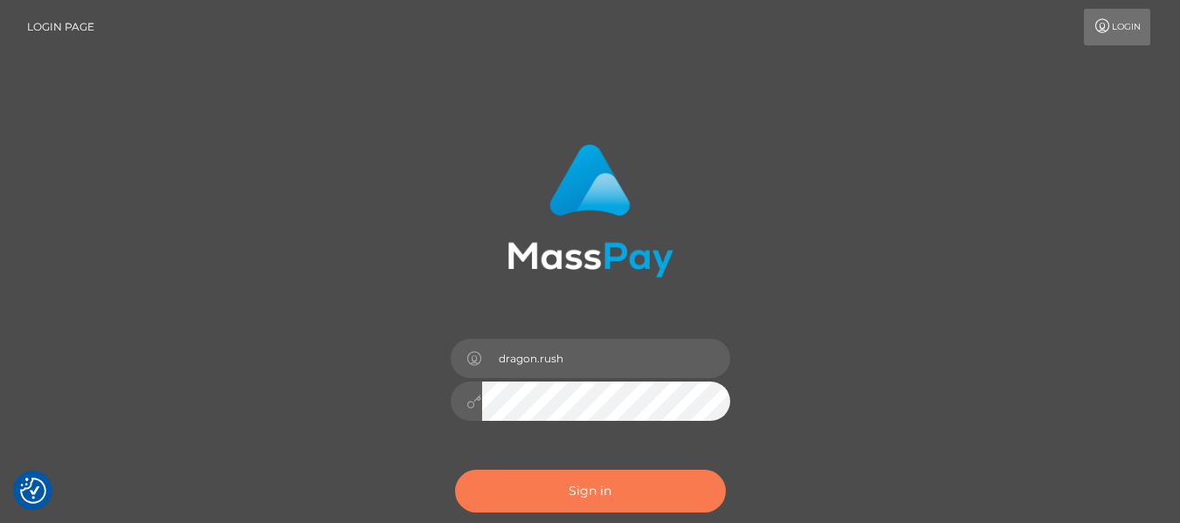
click at [576, 496] on button "Sign in" at bounding box center [590, 491] width 271 height 43
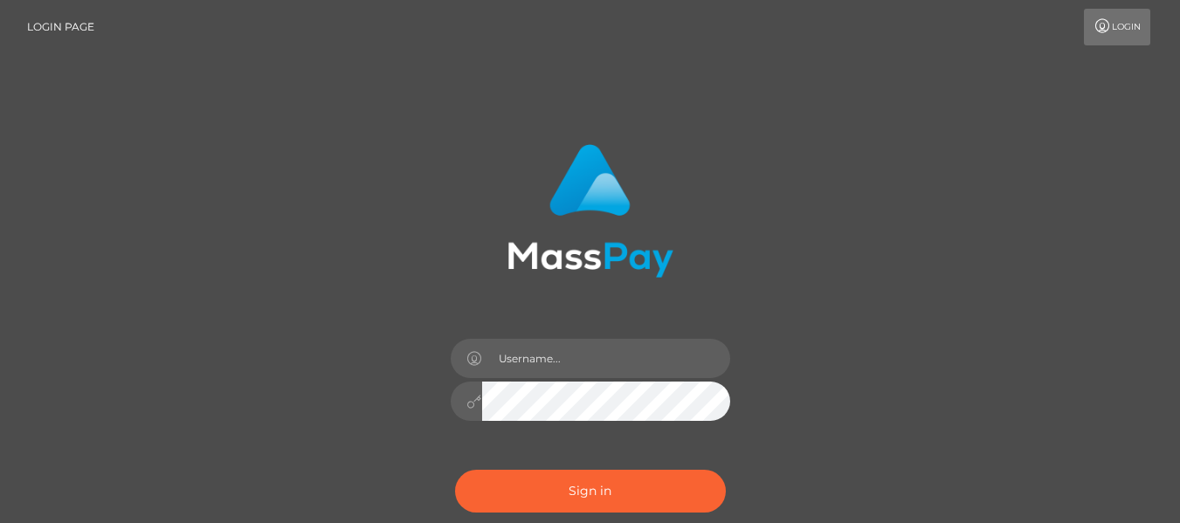
click at [892, 27] on div "Login" at bounding box center [630, 27] width 1045 height 37
click at [886, 72] on div "Sign in" at bounding box center [590, 353] width 1180 height 707
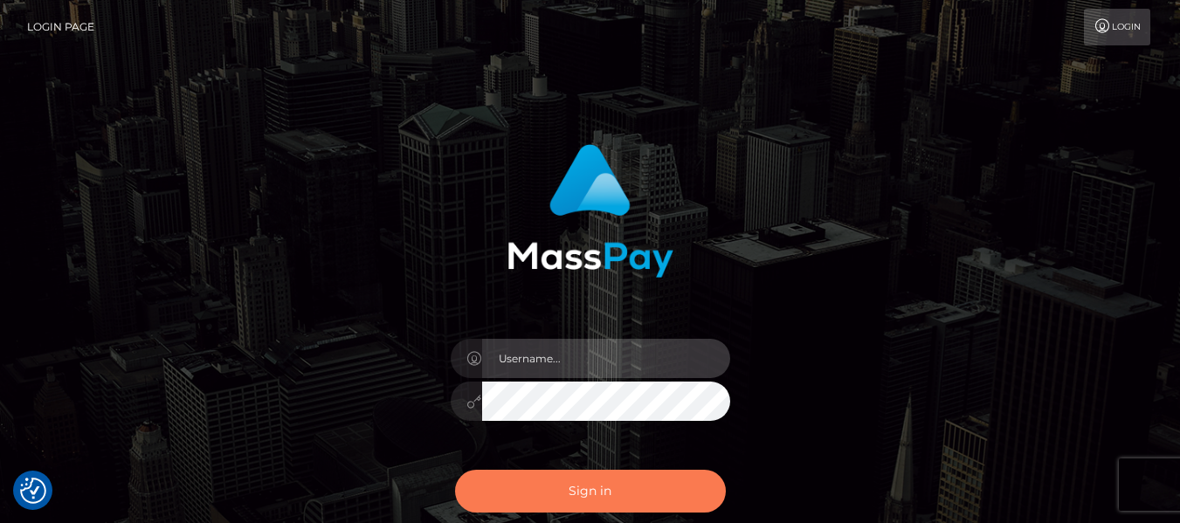
type input "dragon.rush"
click at [607, 479] on button "Sign in" at bounding box center [590, 491] width 271 height 43
click at [569, 479] on button "Sign in" at bounding box center [590, 491] width 271 height 43
